Goal: Information Seeking & Learning: Learn about a topic

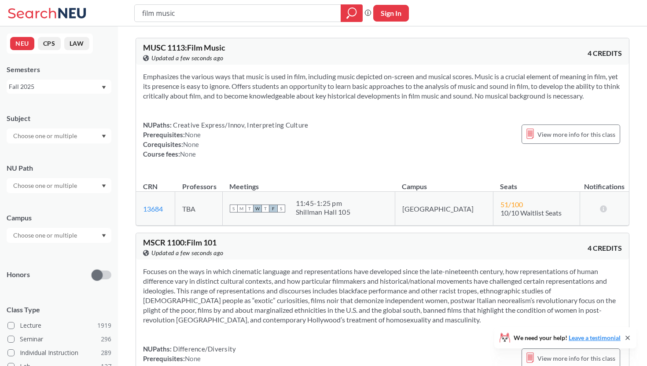
click at [90, 87] on div "Fall 2025" at bounding box center [55, 87] width 92 height 10
click at [78, 129] on div "Summer 1 2025" at bounding box center [59, 122] width 105 height 24
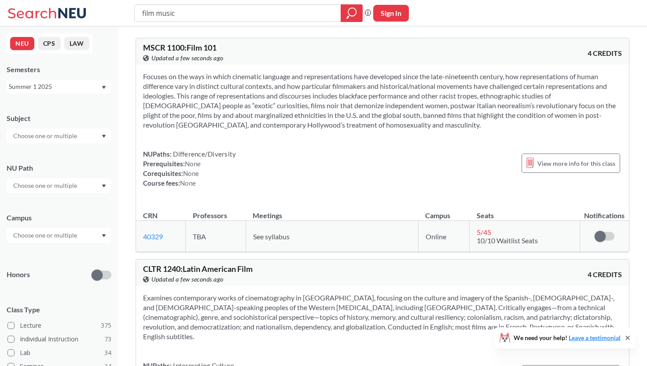
click at [192, 11] on input "film music" at bounding box center [237, 13] width 193 height 15
type input "music everyday"
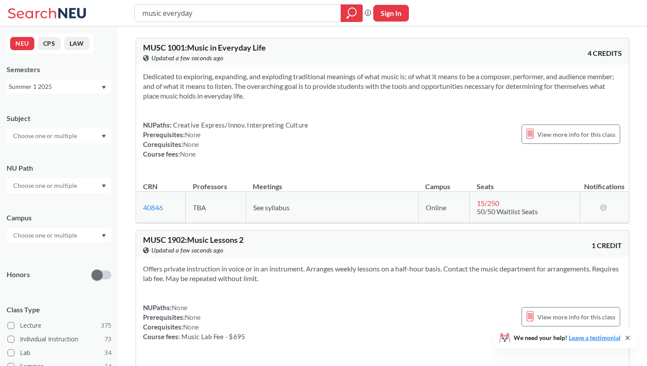
click at [64, 88] on div "Summer 1 2025" at bounding box center [55, 87] width 92 height 10
click at [63, 121] on div "Summer 2 2025" at bounding box center [59, 130] width 105 height 24
click at [63, 121] on div "Subject" at bounding box center [59, 119] width 105 height 10
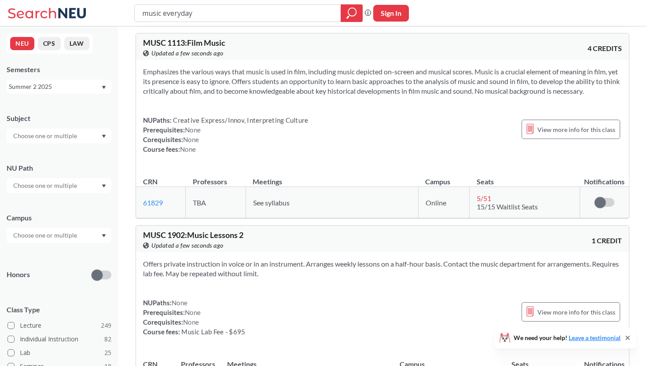
scroll to position [196, 0]
